Goal: Information Seeking & Learning: Learn about a topic

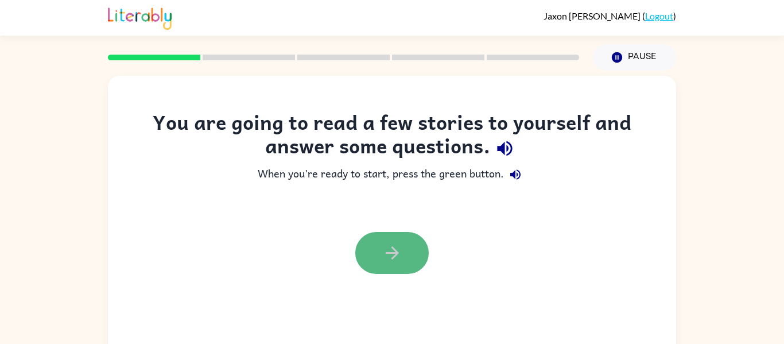
click at [402, 252] on button "button" at bounding box center [391, 253] width 73 height 42
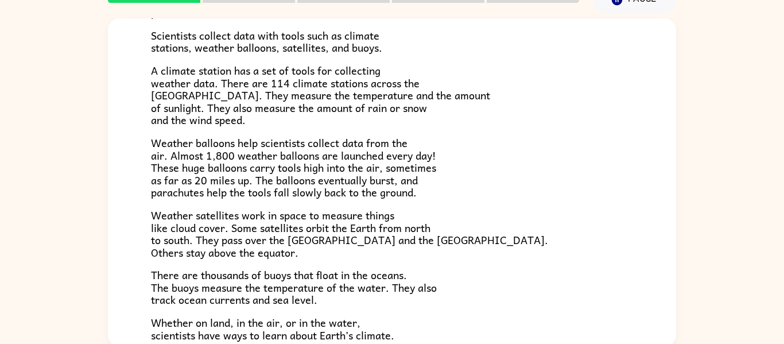
scroll to position [215, 0]
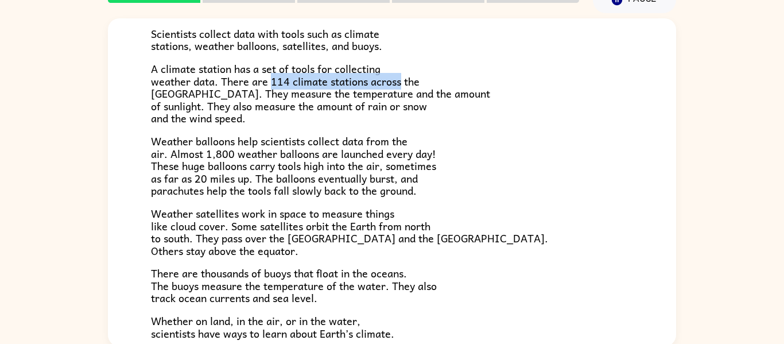
drag, startPoint x: 270, startPoint y: 81, endPoint x: 400, endPoint y: 79, distance: 129.7
click at [400, 79] on span "A climate station has a set of tools for collecting weather data. There are 114…" at bounding box center [320, 93] width 339 height 66
click at [435, 75] on p "A climate station has a set of tools for collecting weather data. There are 114…" at bounding box center [392, 94] width 482 height 62
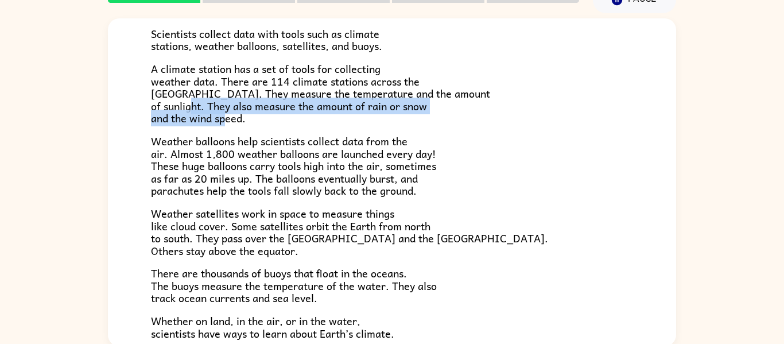
drag, startPoint x: 208, startPoint y: 106, endPoint x: 433, endPoint y: 123, distance: 225.5
click at [433, 123] on p "A climate station has a set of tools for collecting weather data. There are 114…" at bounding box center [392, 94] width 482 height 62
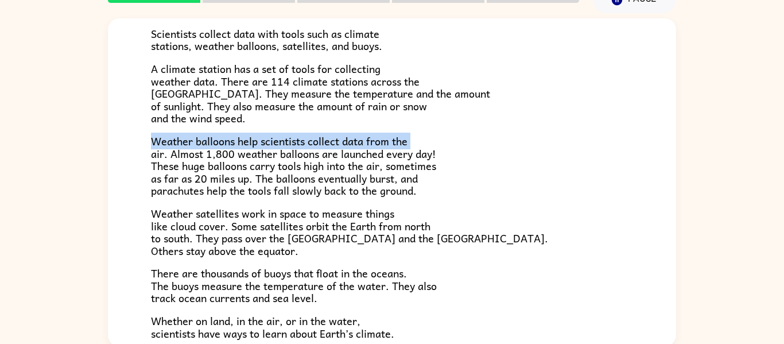
drag, startPoint x: 152, startPoint y: 141, endPoint x: 121, endPoint y: 154, distance: 33.9
click at [121, 154] on div "Climate Climate is the average of the weather conditions over all four seasons.…" at bounding box center [392, 97] width 568 height 589
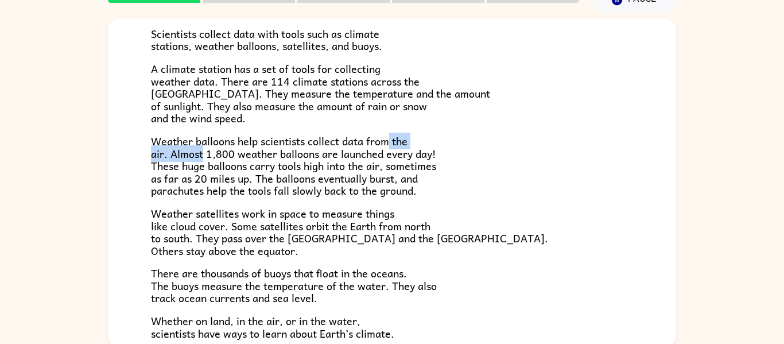
drag, startPoint x: 201, startPoint y: 153, endPoint x: 387, endPoint y: 146, distance: 186.0
click at [387, 146] on span "Weather balloons help scientists collect data from the air. Almost 1,800 weathe…" at bounding box center [293, 166] width 285 height 66
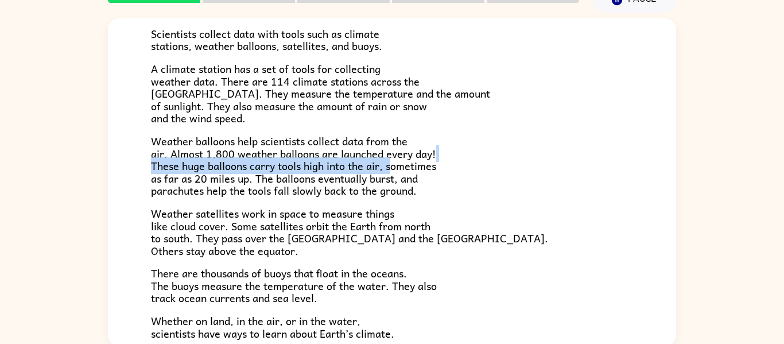
drag, startPoint x: 438, startPoint y: 155, endPoint x: 390, endPoint y: 171, distance: 50.8
click at [390, 171] on p "Weather balloons help scientists collect data from the air. Almost 1,800 weathe…" at bounding box center [392, 166] width 482 height 62
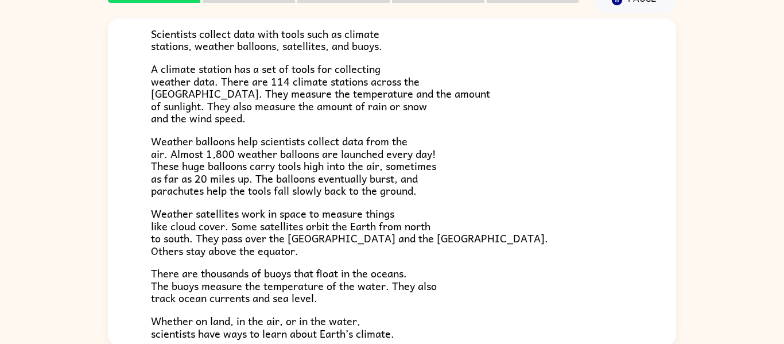
click at [452, 166] on p "Weather balloons help scientists collect data from the air. Almost 1,800 weathe…" at bounding box center [392, 166] width 482 height 62
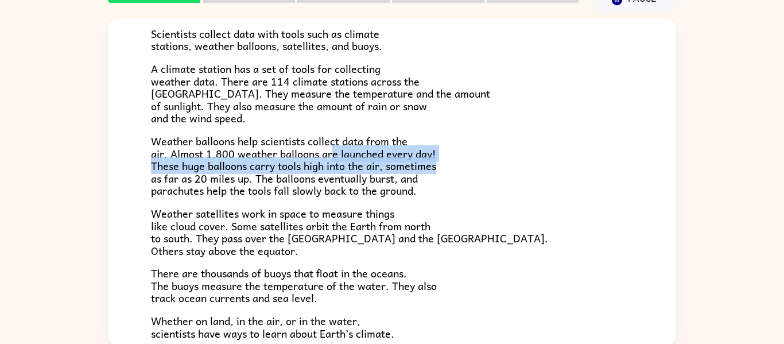
drag, startPoint x: 331, startPoint y: 155, endPoint x: 597, endPoint y: 163, distance: 266.3
click at [597, 163] on p "Weather balloons help scientists collect data from the air. Almost 1,800 weathe…" at bounding box center [392, 166] width 482 height 62
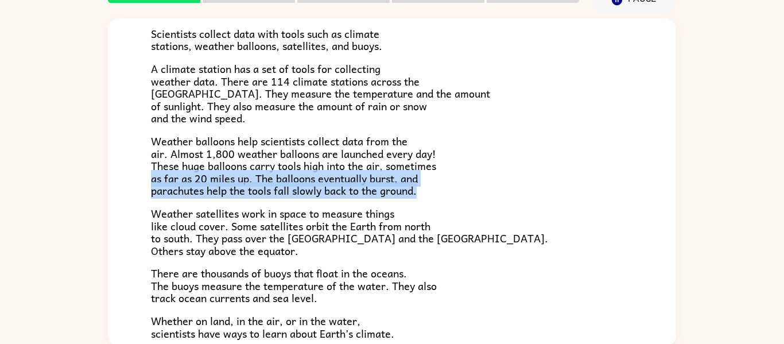
drag, startPoint x: 153, startPoint y: 179, endPoint x: 542, endPoint y: 191, distance: 389.1
click at [542, 191] on p "Weather balloons help scientists collect data from the air. Almost 1,800 weathe…" at bounding box center [392, 166] width 482 height 62
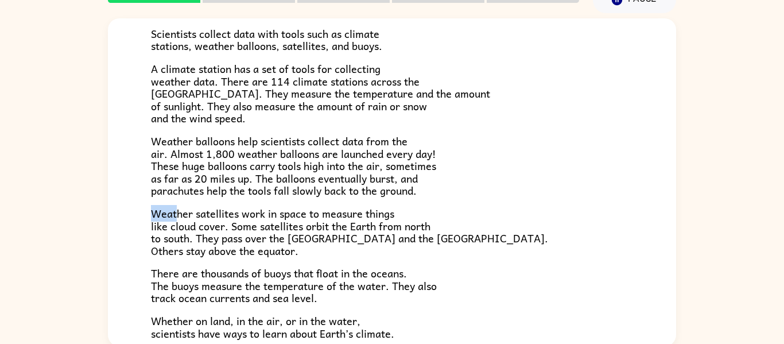
drag, startPoint x: 177, startPoint y: 213, endPoint x: 147, endPoint y: 214, distance: 30.4
click at [147, 214] on div "Climate Climate is the average of the weather conditions over all four seasons.…" at bounding box center [392, 97] width 568 height 589
click at [0, 290] on div "Climate Climate is the average of the weather conditions over all four seasons.…" at bounding box center [392, 179] width 784 height 333
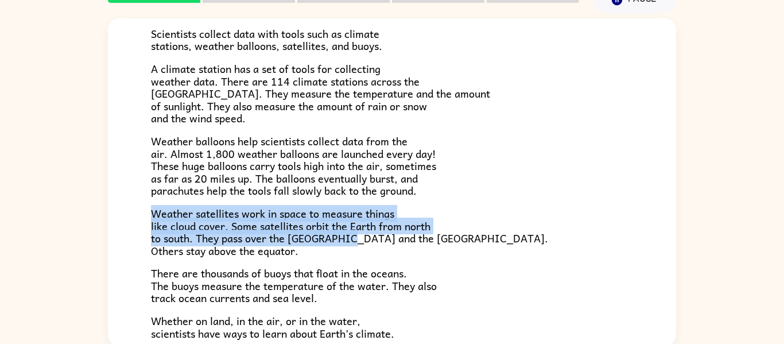
drag, startPoint x: 152, startPoint y: 215, endPoint x: 342, endPoint y: 236, distance: 191.0
click at [342, 236] on span "Weather satellites work in space to measure things like cloud cover. Some satel…" at bounding box center [349, 232] width 397 height 54
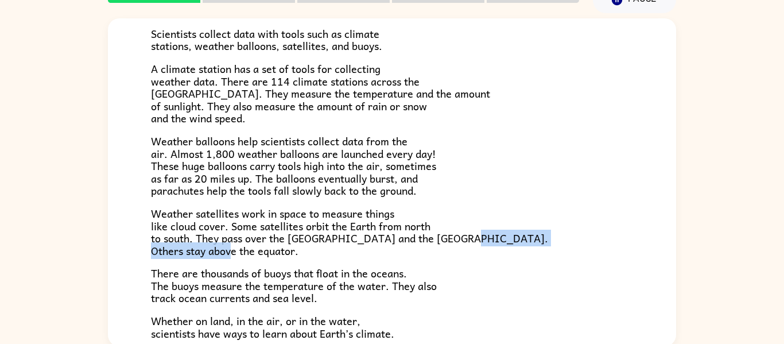
drag, startPoint x: 151, startPoint y: 251, endPoint x: 299, endPoint y: 252, distance: 148.6
click at [299, 252] on p "Weather satellites work in space to measure things like cloud cover. Some satel…" at bounding box center [392, 231] width 482 height 49
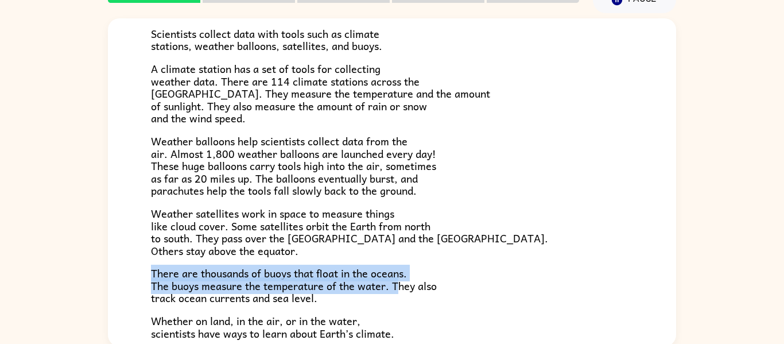
drag, startPoint x: 153, startPoint y: 270, endPoint x: 399, endPoint y: 283, distance: 246.4
click at [399, 283] on span "There are thousands of buoys that float in the oceans. The buoys measure the te…" at bounding box center [294, 284] width 286 height 41
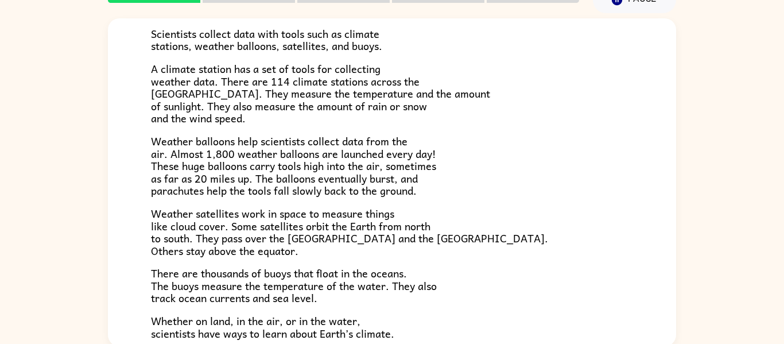
click at [405, 290] on span "There are thousands of buoys that float in the oceans. The buoys measure the te…" at bounding box center [294, 284] width 286 height 41
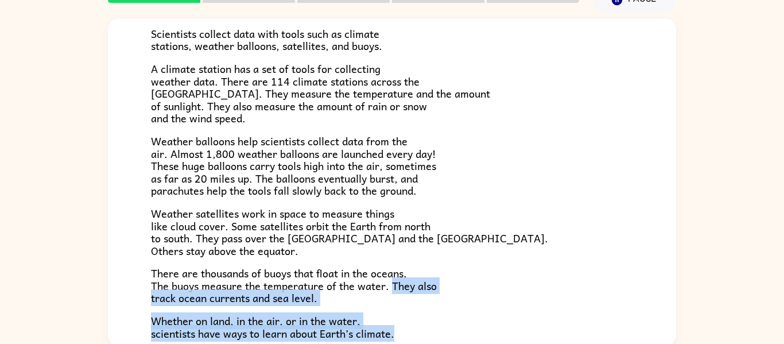
drag, startPoint x: 391, startPoint y: 285, endPoint x: 424, endPoint y: 328, distance: 54.0
click at [424, 328] on div "Climate is the average of the weather conditions over all four seasons. Some pl…" at bounding box center [392, 104] width 482 height 469
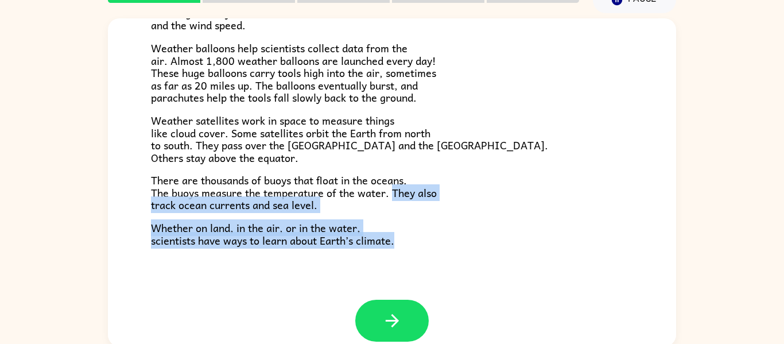
scroll to position [314, 0]
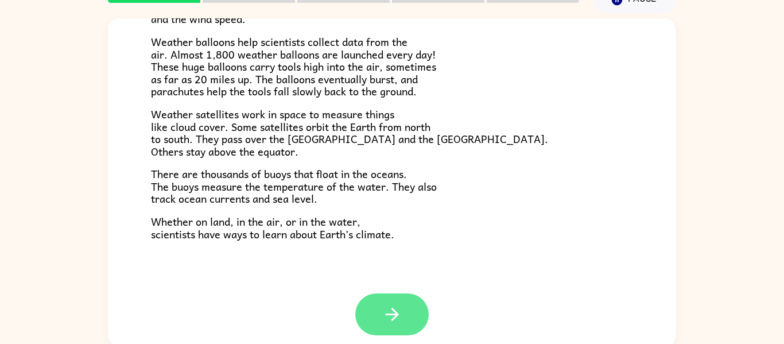
click at [398, 321] on icon "button" at bounding box center [392, 314] width 20 height 20
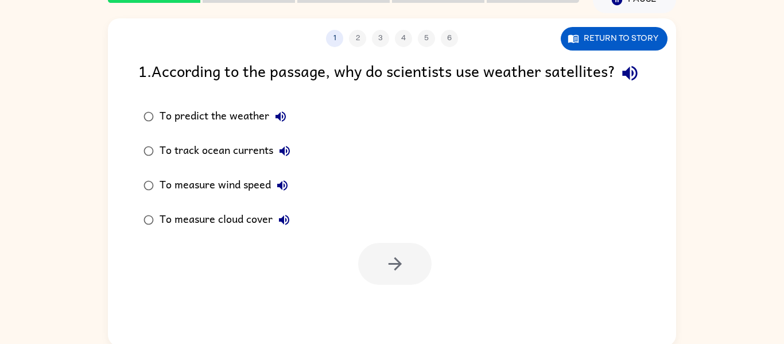
scroll to position [0, 0]
click at [611, 38] on button "Return to story" at bounding box center [613, 39] width 107 height 24
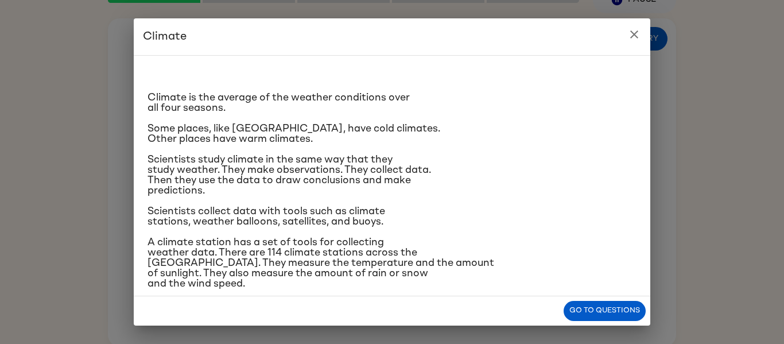
click at [629, 29] on icon "close" at bounding box center [634, 35] width 14 height 14
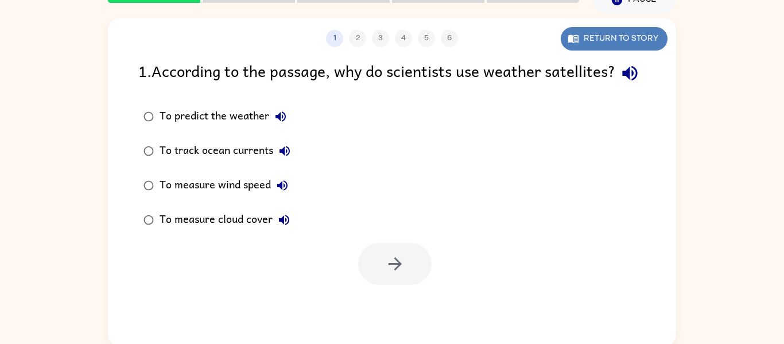
click at [643, 41] on button "Return to story" at bounding box center [613, 39] width 107 height 24
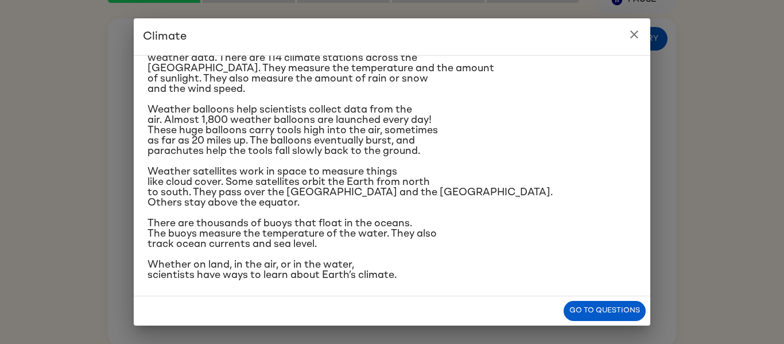
scroll to position [198, 0]
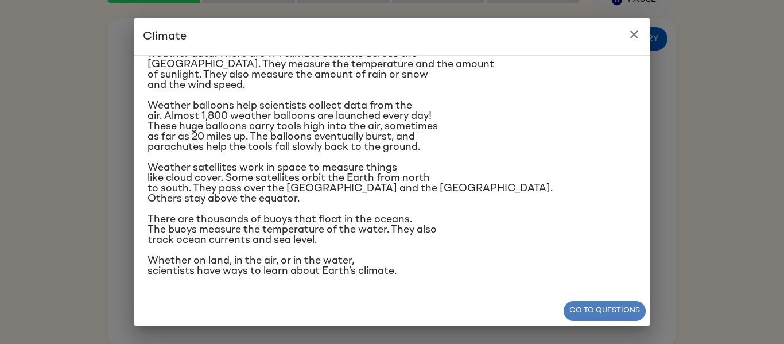
click at [606, 303] on button "Go to questions" at bounding box center [604, 311] width 82 height 20
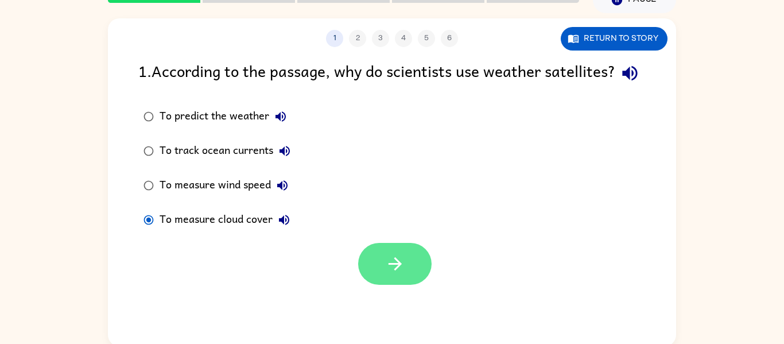
click at [390, 274] on icon "button" at bounding box center [395, 264] width 20 height 20
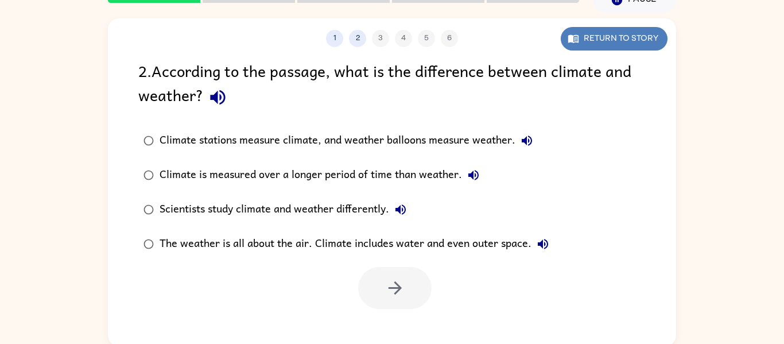
click at [599, 38] on button "Return to story" at bounding box center [613, 39] width 107 height 24
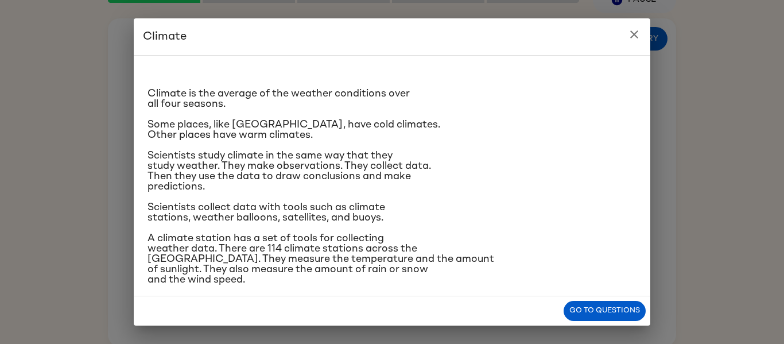
scroll to position [0, 0]
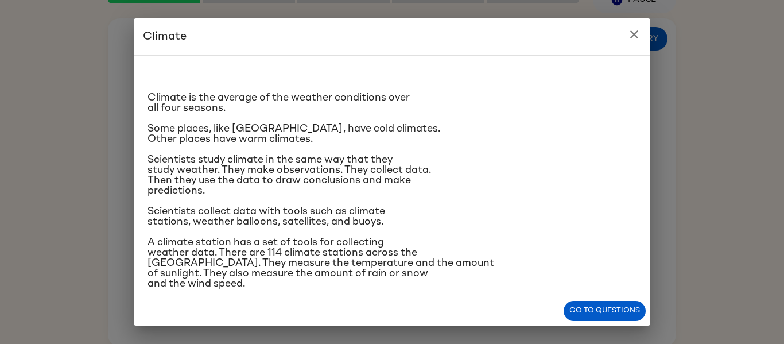
click at [637, 26] on button "close" at bounding box center [633, 34] width 23 height 23
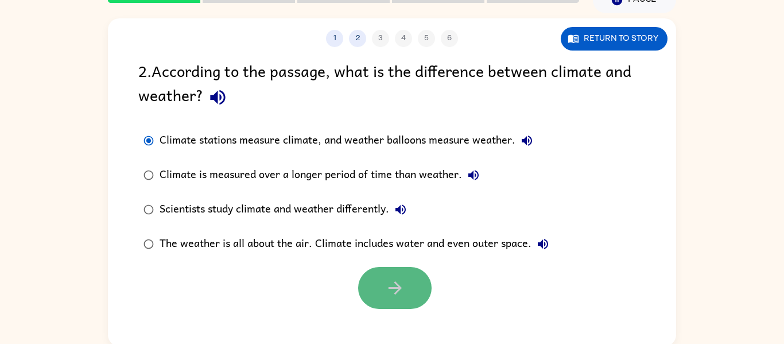
click at [403, 288] on icon "button" at bounding box center [395, 288] width 20 height 20
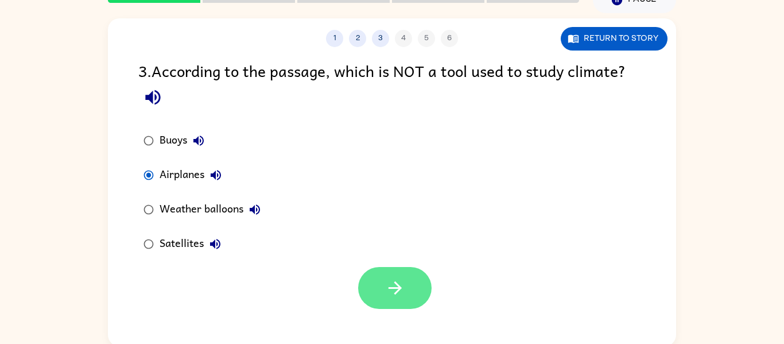
click at [396, 298] on button "button" at bounding box center [394, 288] width 73 height 42
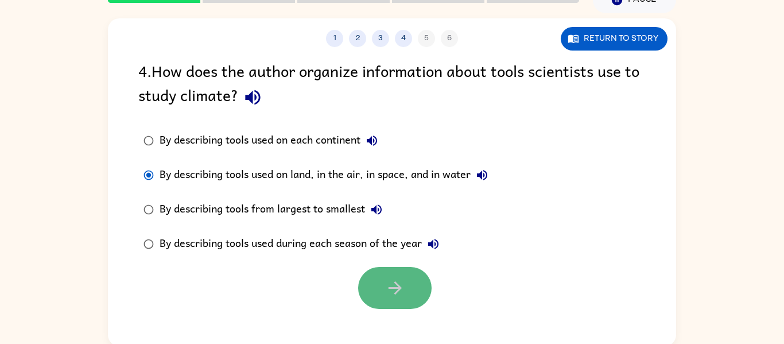
click at [407, 293] on button "button" at bounding box center [394, 288] width 73 height 42
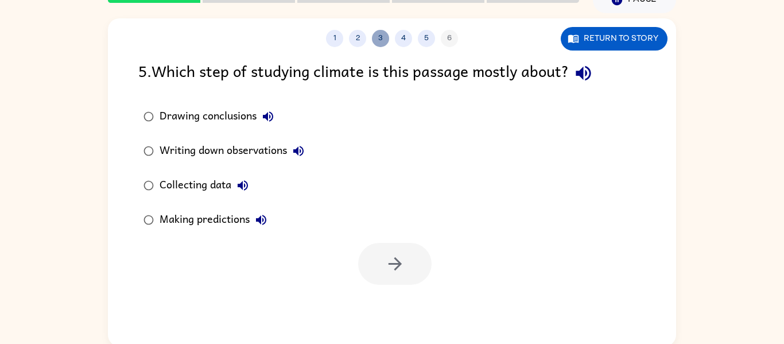
click at [377, 37] on button "3" at bounding box center [380, 38] width 17 height 17
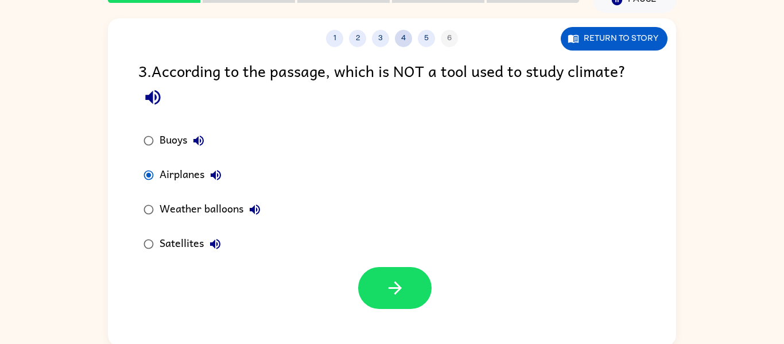
click at [407, 33] on button "4" at bounding box center [403, 38] width 17 height 17
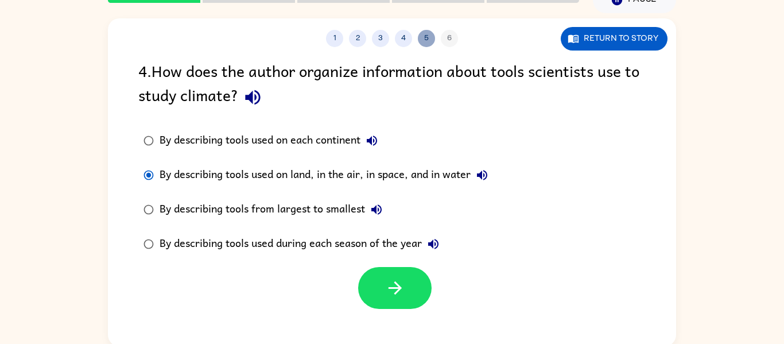
click at [422, 32] on button "5" at bounding box center [426, 38] width 17 height 17
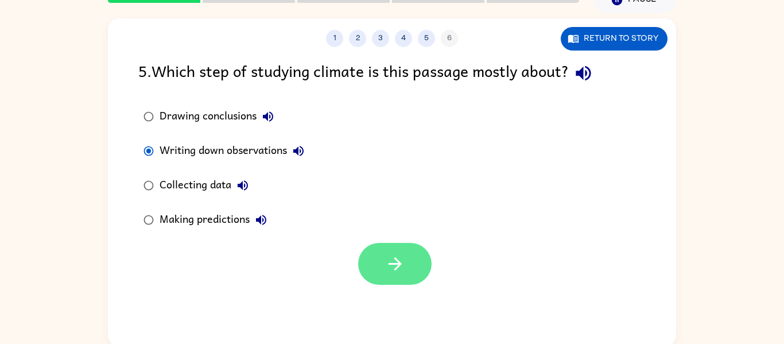
click at [388, 256] on icon "button" at bounding box center [395, 264] width 20 height 20
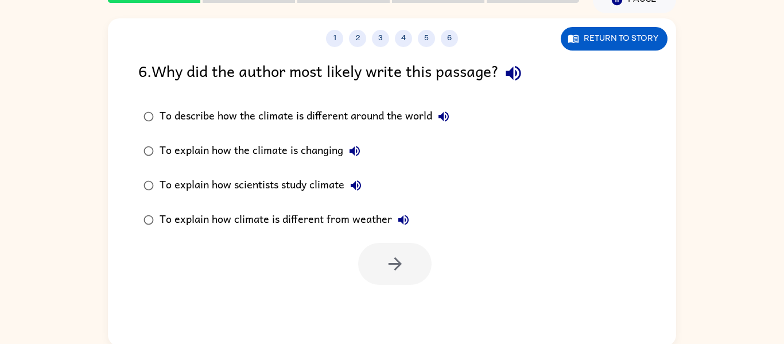
click at [163, 182] on div "To explain how scientists study climate" at bounding box center [263, 185] width 208 height 23
click at [398, 258] on icon "button" at bounding box center [395, 264] width 20 height 20
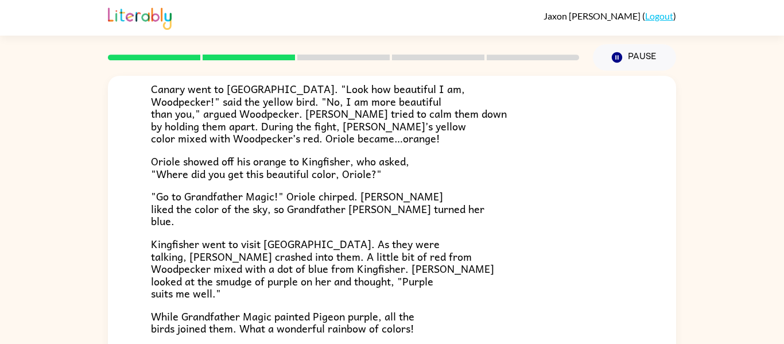
scroll to position [239, 0]
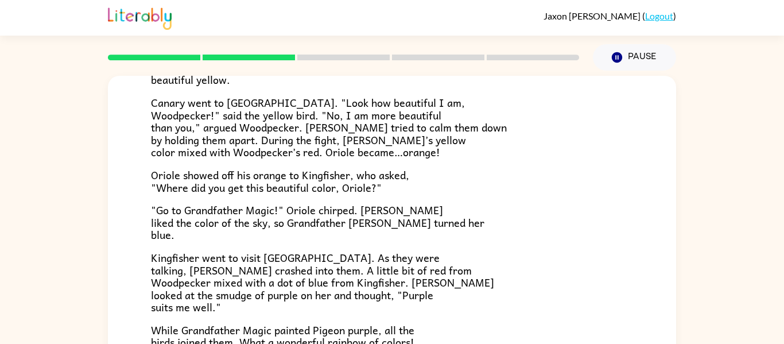
click at [329, 206] on span ""Go to Grandfather Magic!" Oriole chirped. [PERSON_NAME] liked the color of the…" at bounding box center [317, 221] width 333 height 41
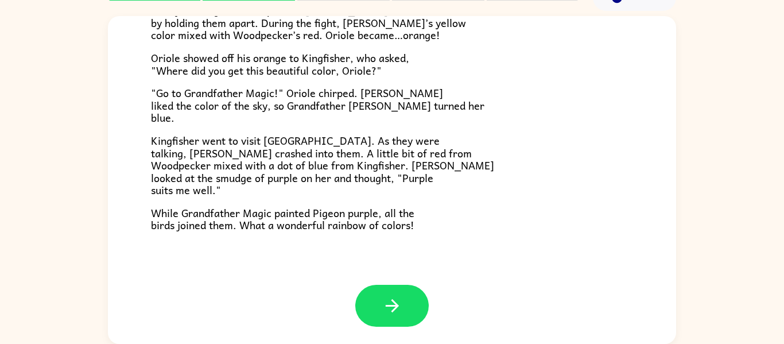
scroll to position [57, 0]
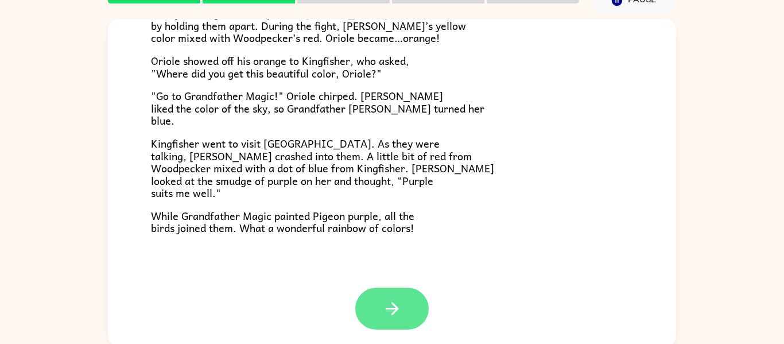
click at [376, 301] on button "button" at bounding box center [391, 308] width 73 height 42
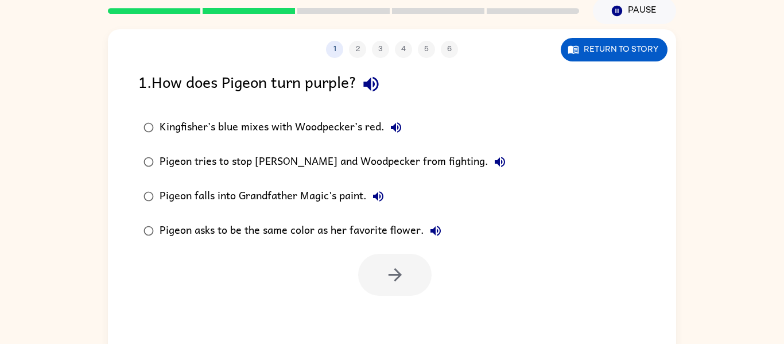
scroll to position [60, 0]
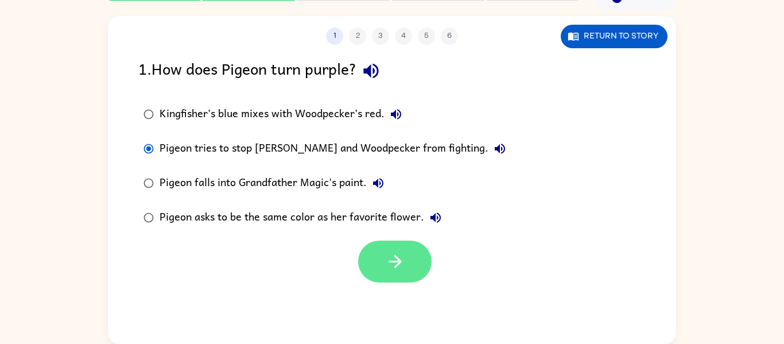
click at [391, 262] on icon "button" at bounding box center [394, 261] width 13 height 13
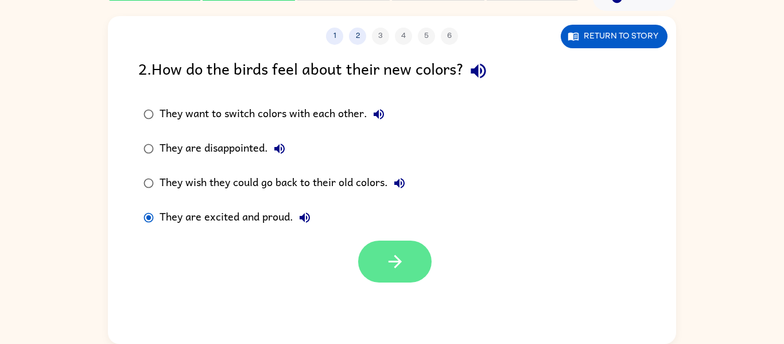
click at [383, 264] on button "button" at bounding box center [394, 261] width 73 height 42
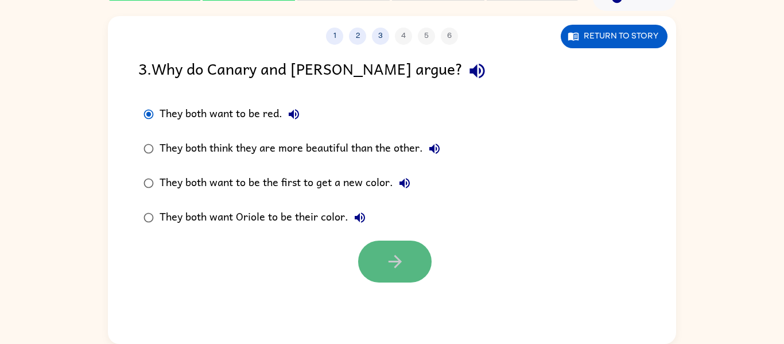
click at [380, 256] on button "button" at bounding box center [394, 261] width 73 height 42
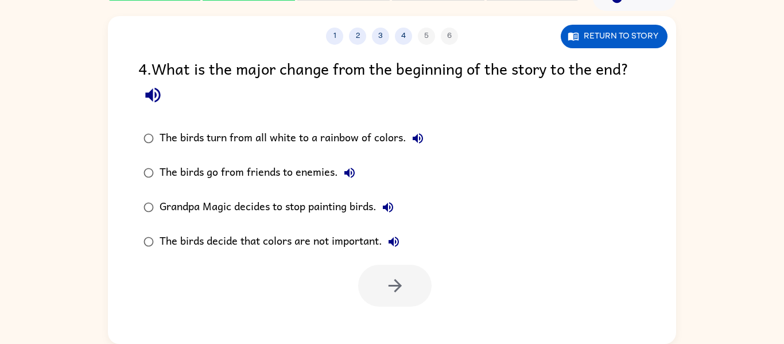
click at [266, 150] on label "The birds turn from all white to a rainbow of colors." at bounding box center [283, 138] width 303 height 34
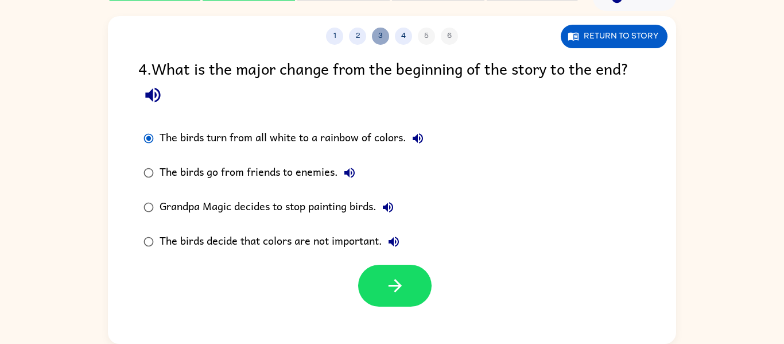
click at [377, 34] on button "3" at bounding box center [380, 36] width 17 height 17
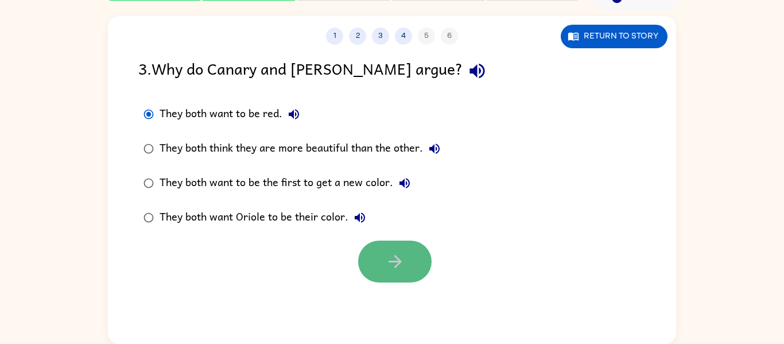
click at [372, 259] on button "button" at bounding box center [394, 261] width 73 height 42
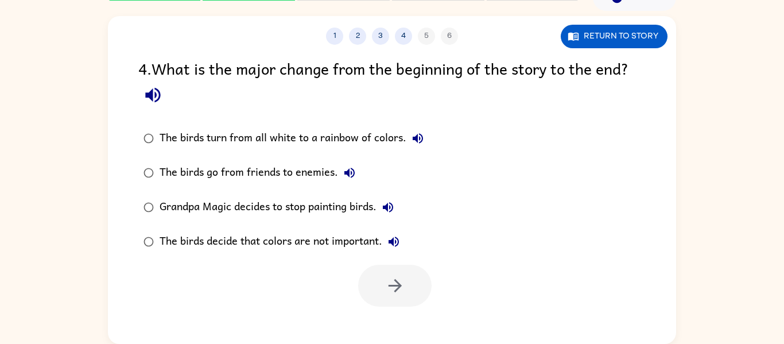
click at [175, 135] on div "The birds turn from all white to a rainbow of colors." at bounding box center [294, 138] width 270 height 23
click at [407, 289] on button "button" at bounding box center [394, 285] width 73 height 42
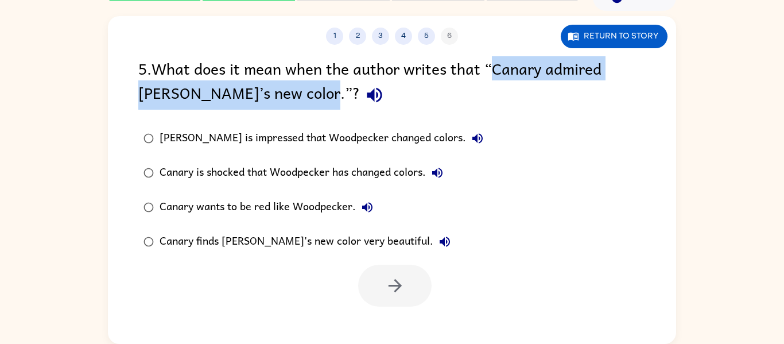
drag, startPoint x: 499, startPoint y: 68, endPoint x: 621, endPoint y: 89, distance: 124.6
click at [621, 89] on div "5 . What does it mean when the author writes that “Canary admired [PERSON_NAME]…" at bounding box center [391, 82] width 507 height 53
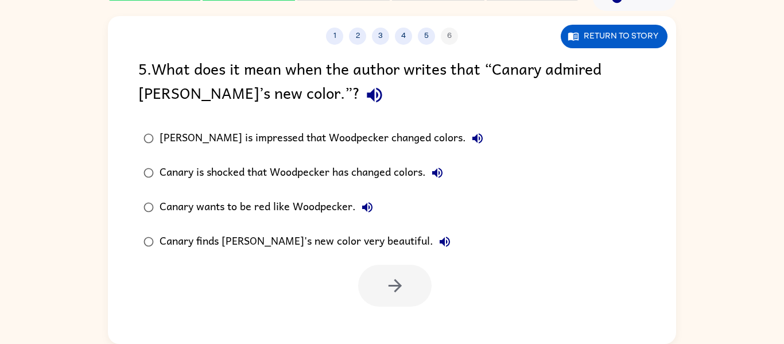
click at [604, 102] on div "5 . What does it mean when the author writes that “Canary admired [PERSON_NAME]…" at bounding box center [391, 82] width 507 height 53
click at [204, 174] on div "Canary is shocked that Woodpecker has changed colors." at bounding box center [303, 172] width 289 height 23
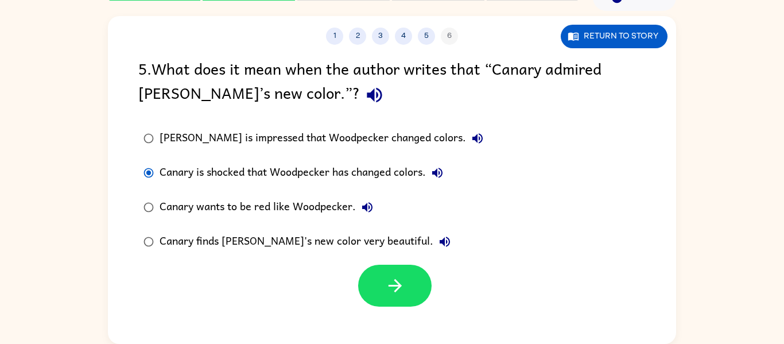
click at [192, 184] on div "Canary is shocked that Woodpecker has changed colors." at bounding box center [303, 172] width 289 height 23
click at [195, 208] on div "Canary wants to be red like Woodpecker." at bounding box center [268, 207] width 219 height 23
click at [325, 283] on div at bounding box center [392, 283] width 568 height 48
click at [452, 293] on div at bounding box center [392, 283] width 568 height 48
click at [367, 286] on button "button" at bounding box center [394, 285] width 73 height 42
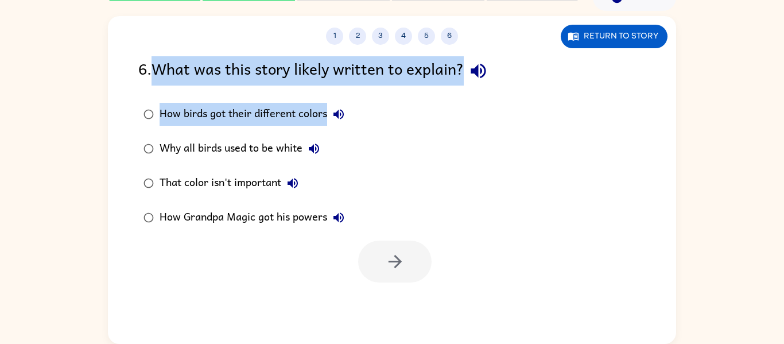
drag, startPoint x: 155, startPoint y: 68, endPoint x: 432, endPoint y: 99, distance: 278.3
click at [432, 99] on div "6 . What was this story likely written to explain? How birds got their differen…" at bounding box center [392, 169] width 568 height 226
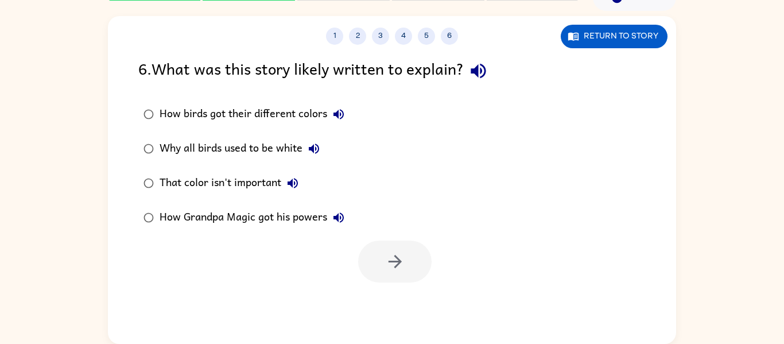
click at [585, 189] on div "How birds got their different colors Why all birds used to be white That color …" at bounding box center [407, 166] width 538 height 138
click at [374, 261] on button "button" at bounding box center [394, 261] width 73 height 42
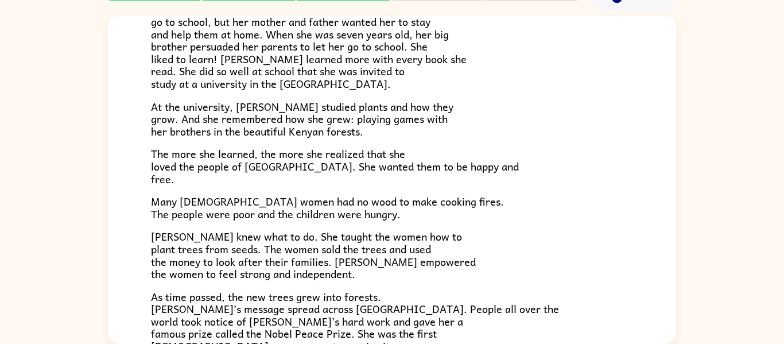
scroll to position [323, 0]
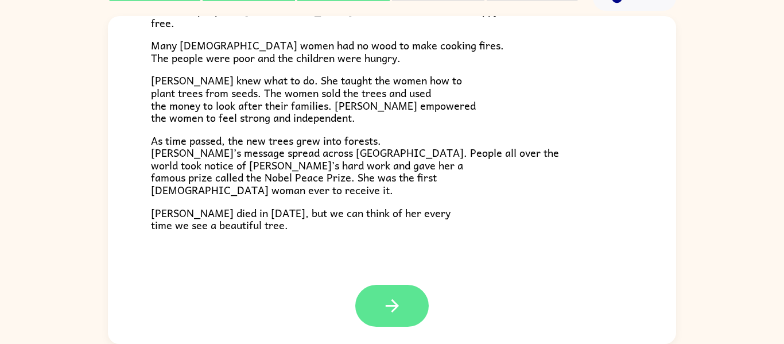
click at [375, 298] on button "button" at bounding box center [391, 306] width 73 height 42
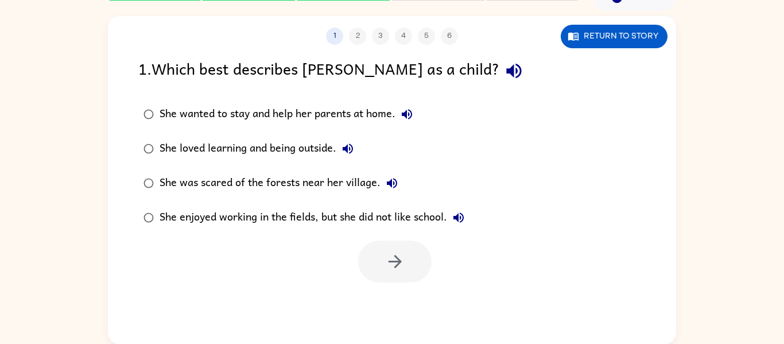
scroll to position [0, 0]
click at [641, 33] on button "Return to story" at bounding box center [613, 37] width 107 height 24
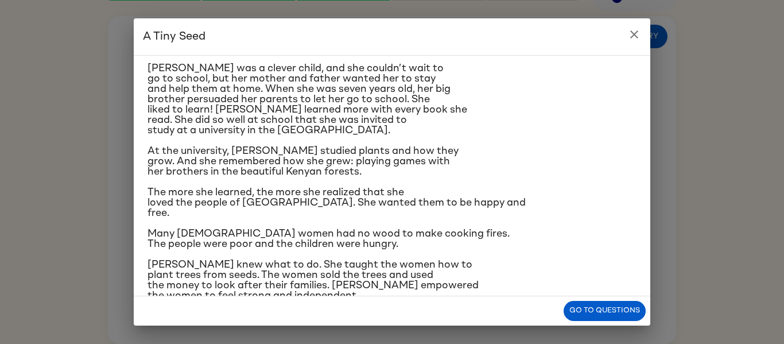
scroll to position [89, 0]
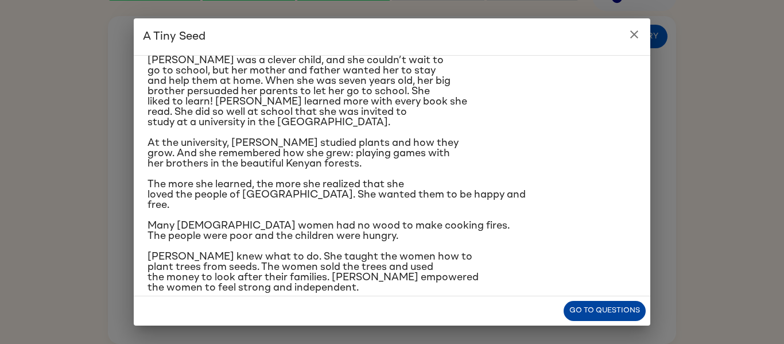
click at [586, 310] on button "Go to questions" at bounding box center [604, 311] width 82 height 20
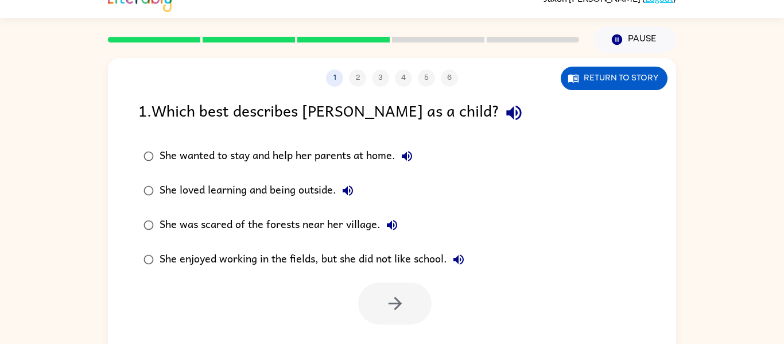
scroll to position [60, 0]
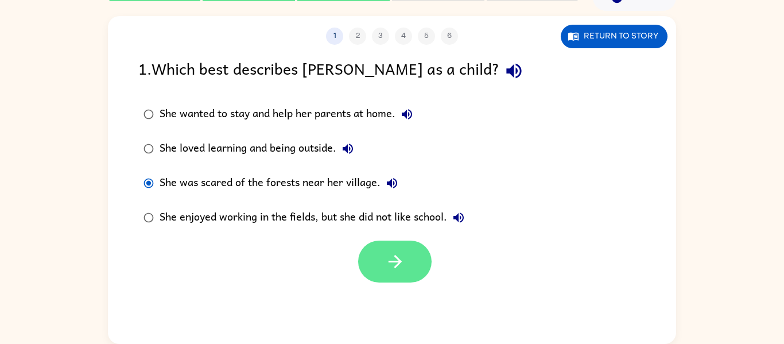
click at [395, 273] on button "button" at bounding box center [394, 261] width 73 height 42
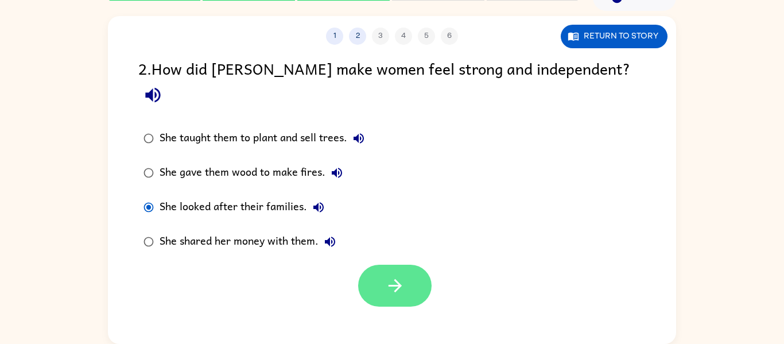
click at [395, 275] on icon "button" at bounding box center [395, 285] width 20 height 20
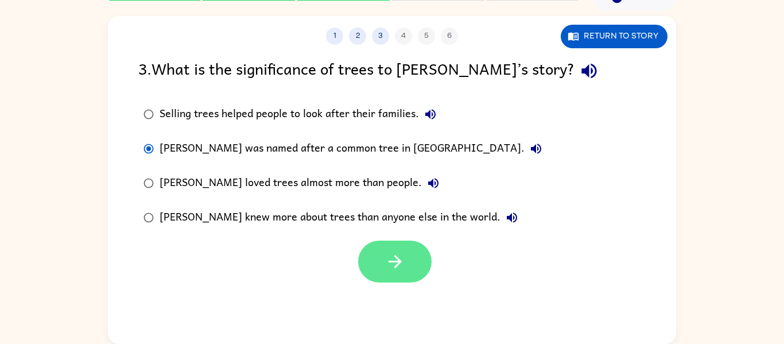
click at [416, 268] on button "button" at bounding box center [394, 261] width 73 height 42
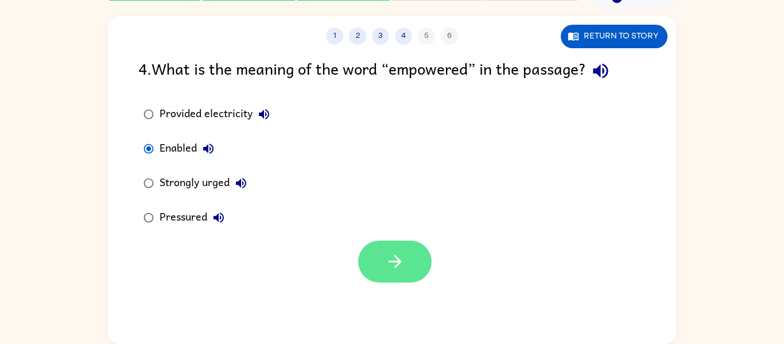
click at [408, 251] on button "button" at bounding box center [394, 261] width 73 height 42
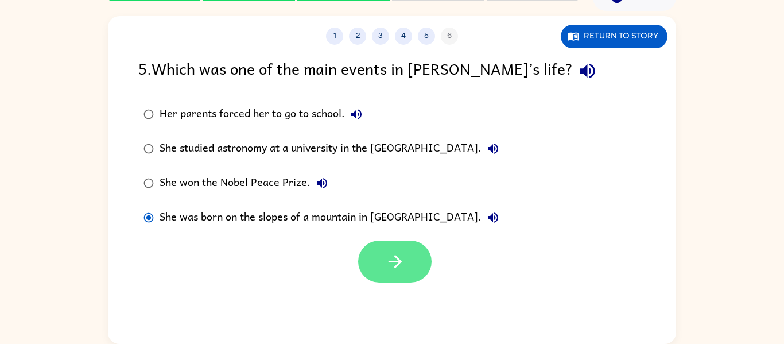
click at [373, 248] on button "button" at bounding box center [394, 261] width 73 height 42
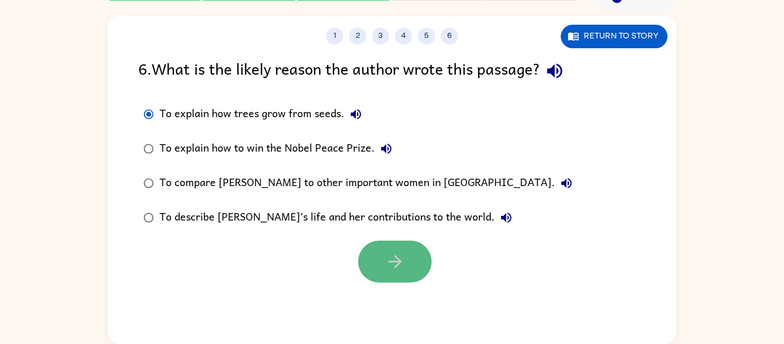
click at [381, 275] on button "button" at bounding box center [394, 261] width 73 height 42
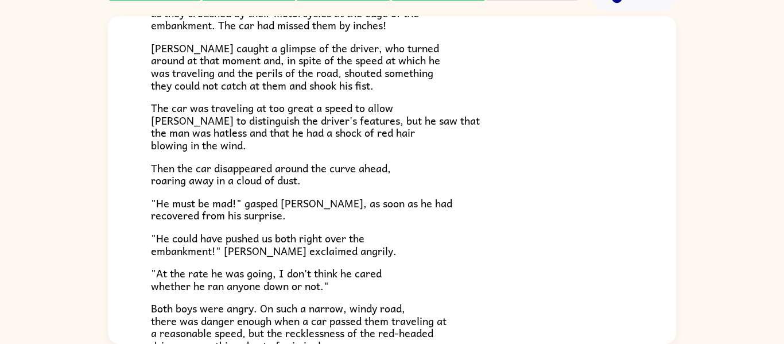
scroll to position [318, 0]
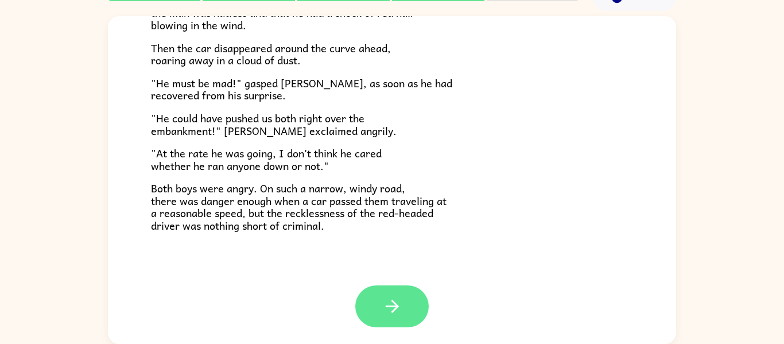
click at [391, 309] on icon "button" at bounding box center [392, 306] width 20 height 20
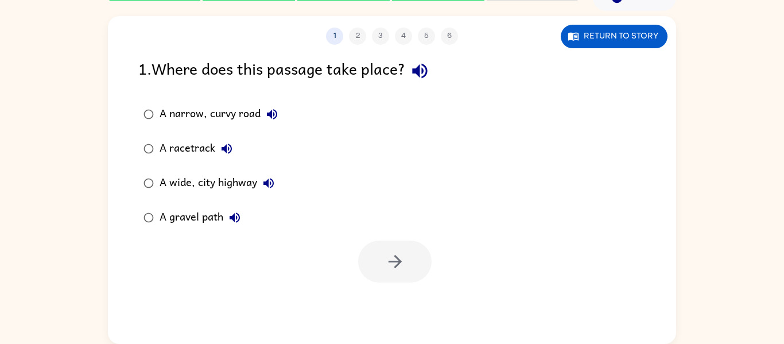
scroll to position [54, 0]
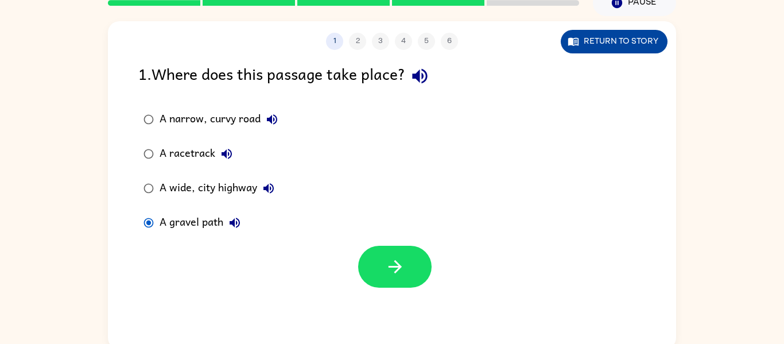
click at [600, 38] on button "Return to story" at bounding box center [613, 42] width 107 height 24
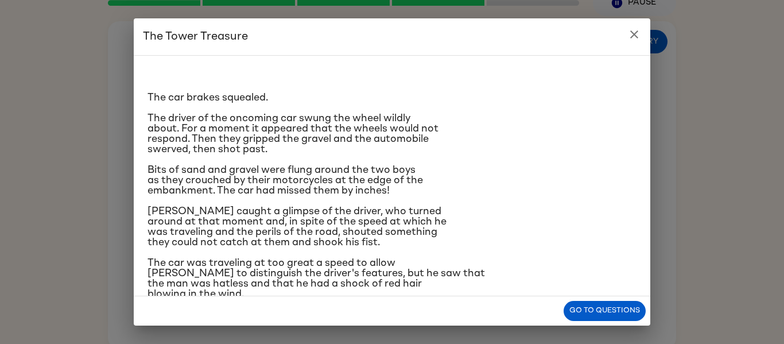
click at [632, 20] on h2 "The Tower Treasure" at bounding box center [392, 36] width 516 height 37
click at [632, 35] on icon "close" at bounding box center [634, 34] width 8 height 8
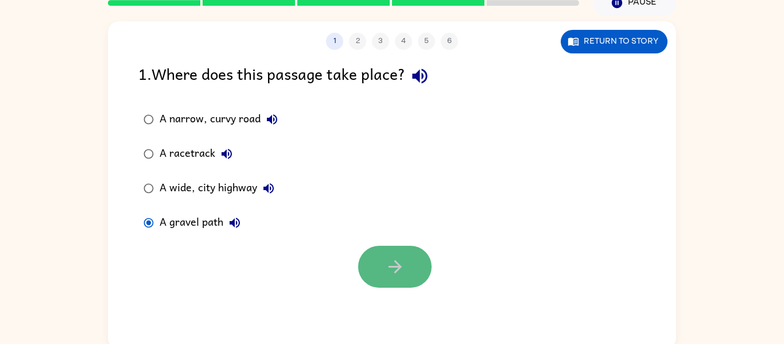
click at [381, 273] on button "button" at bounding box center [394, 267] width 73 height 42
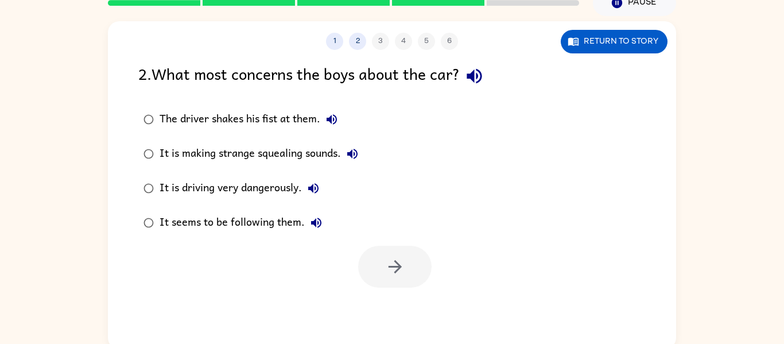
click at [190, 143] on div "It is making strange squealing sounds." at bounding box center [261, 153] width 204 height 23
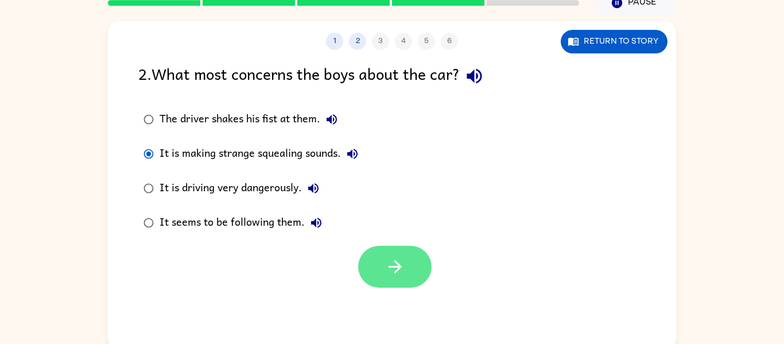
click at [390, 282] on button "button" at bounding box center [394, 267] width 73 height 42
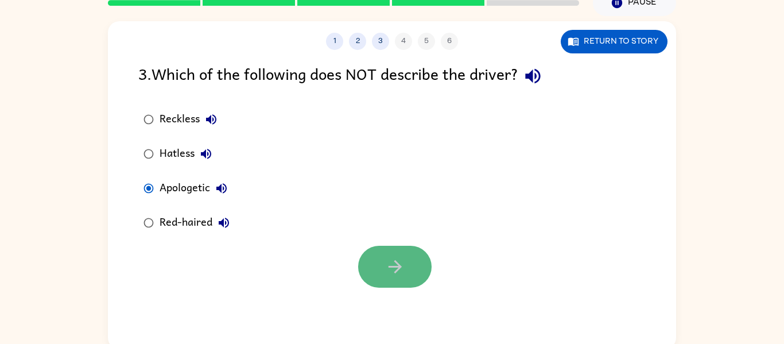
click at [363, 267] on button "button" at bounding box center [394, 267] width 73 height 42
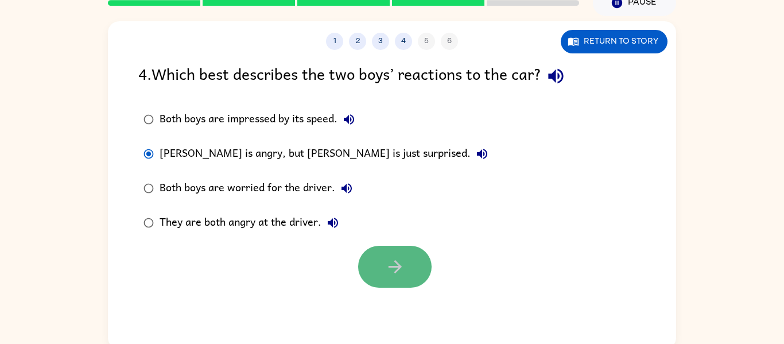
click at [404, 254] on button "button" at bounding box center [394, 267] width 73 height 42
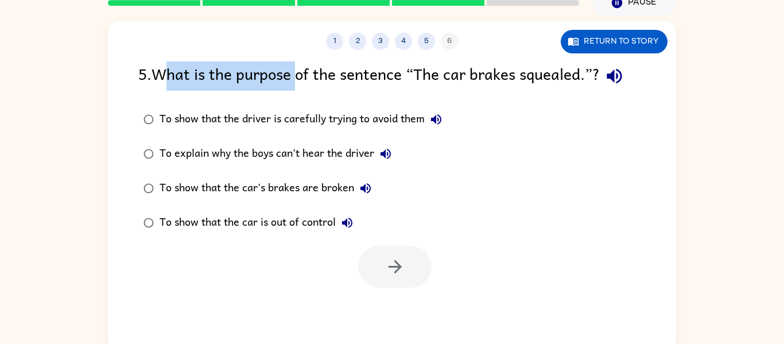
drag, startPoint x: 168, startPoint y: 76, endPoint x: 300, endPoint y: 83, distance: 132.1
click at [300, 83] on div "5 . What is the purpose of the sentence “The car brakes squealed.”?" at bounding box center [391, 75] width 507 height 29
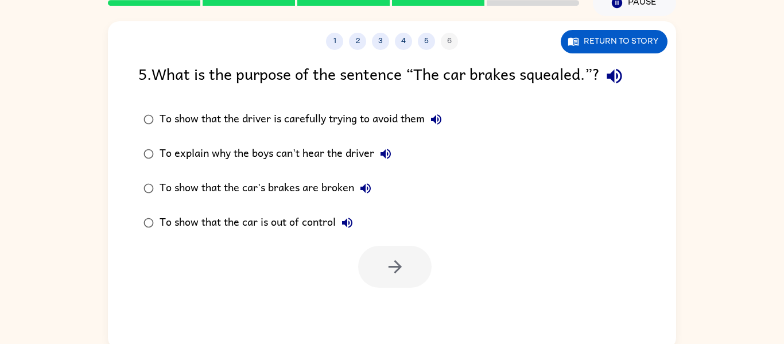
click at [558, 196] on div "To show that the driver is carefully trying to avoid them To explain why the bo…" at bounding box center [407, 171] width 538 height 138
click at [219, 186] on div "To show that the car's brakes are broken" at bounding box center [267, 188] width 217 height 23
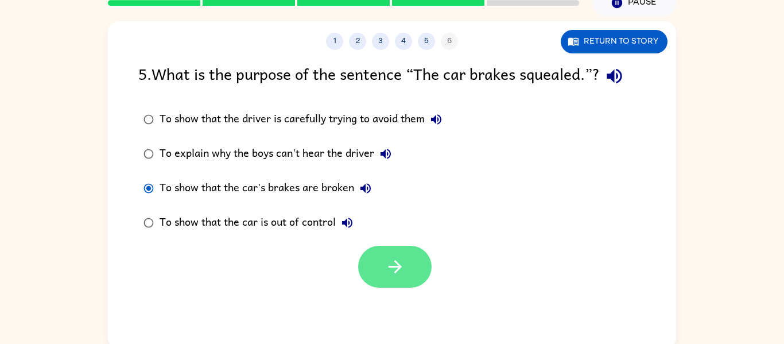
click at [386, 264] on icon "button" at bounding box center [395, 266] width 20 height 20
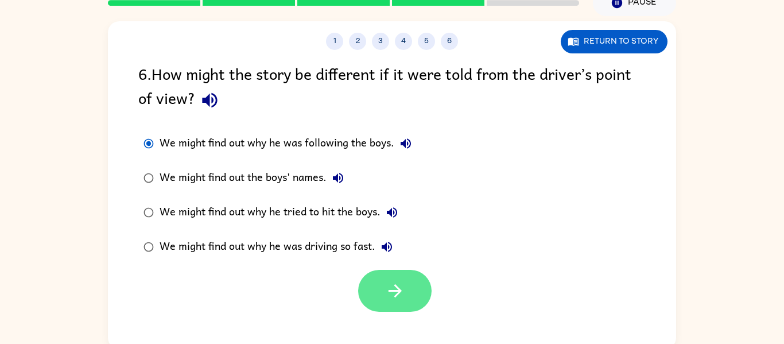
click at [392, 302] on button "button" at bounding box center [394, 291] width 73 height 42
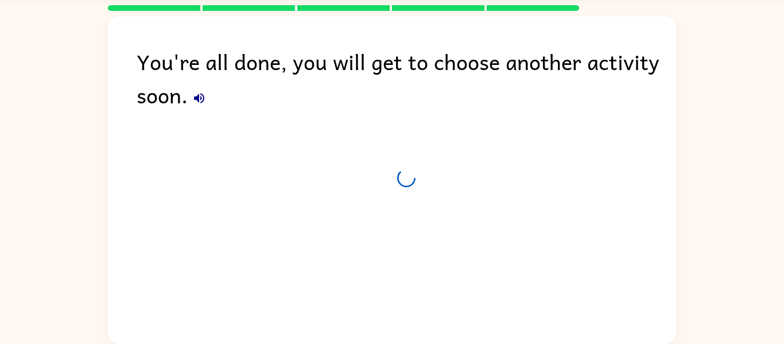
scroll to position [39, 0]
